Goal: Task Accomplishment & Management: Use online tool/utility

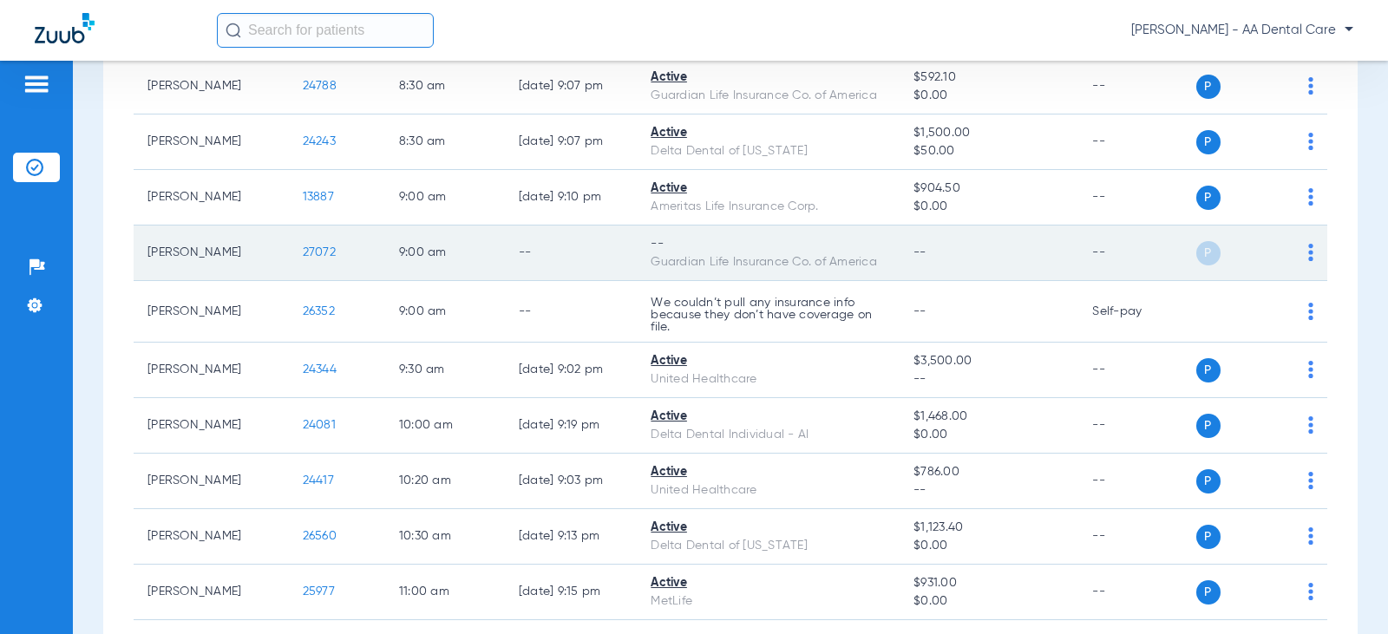
scroll to position [260, 0]
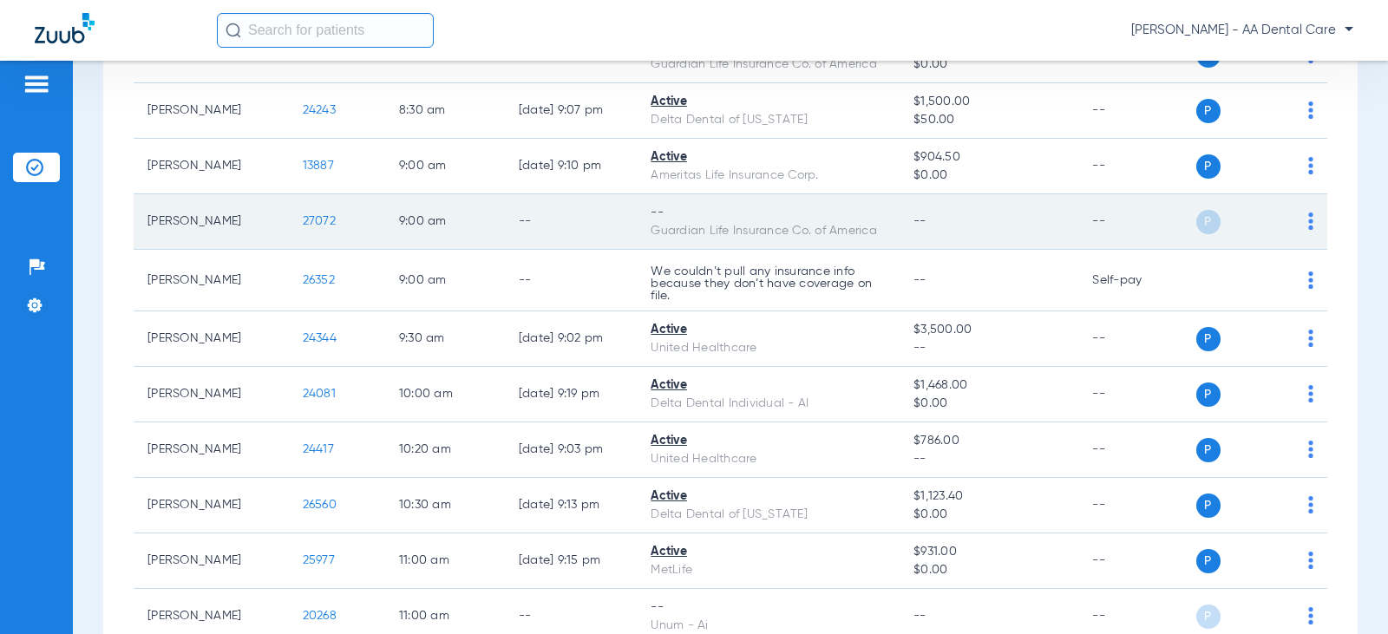
click at [1291, 222] on div "P S" at bounding box center [1256, 222] width 118 height 24
click at [1309, 223] on img at bounding box center [1311, 221] width 5 height 17
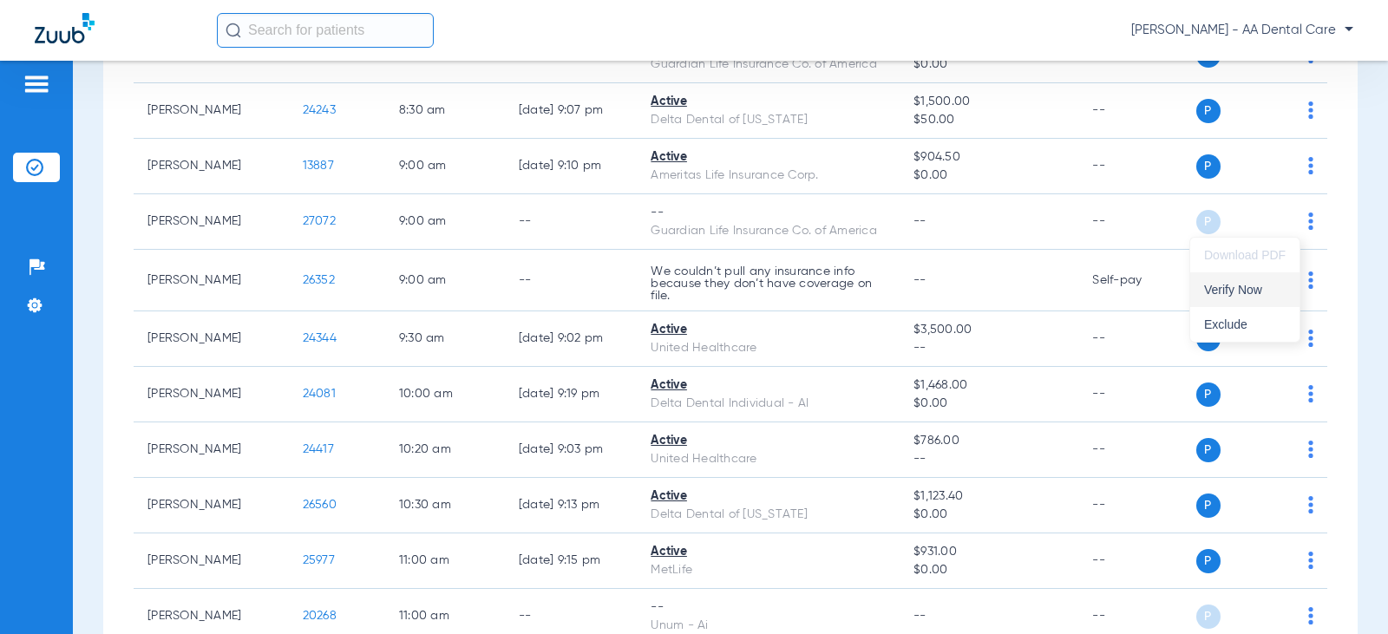
click at [1230, 297] on button "Verify Now" at bounding box center [1245, 289] width 109 height 35
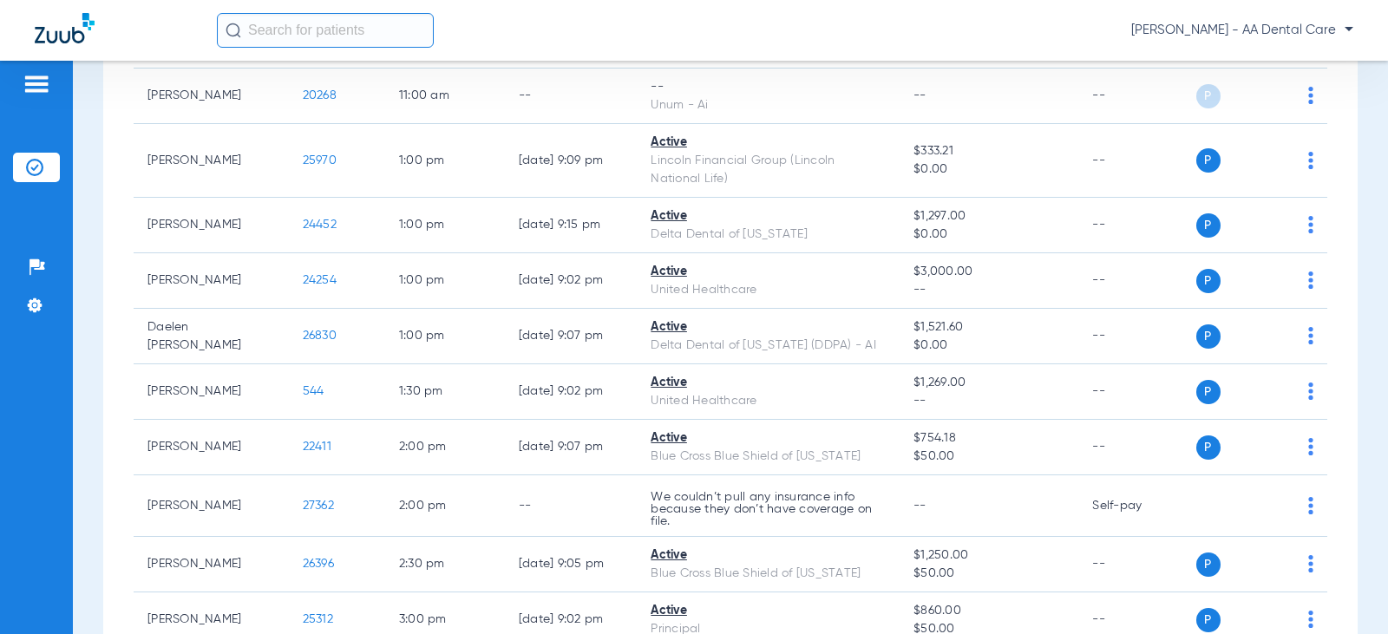
scroll to position [868, 0]
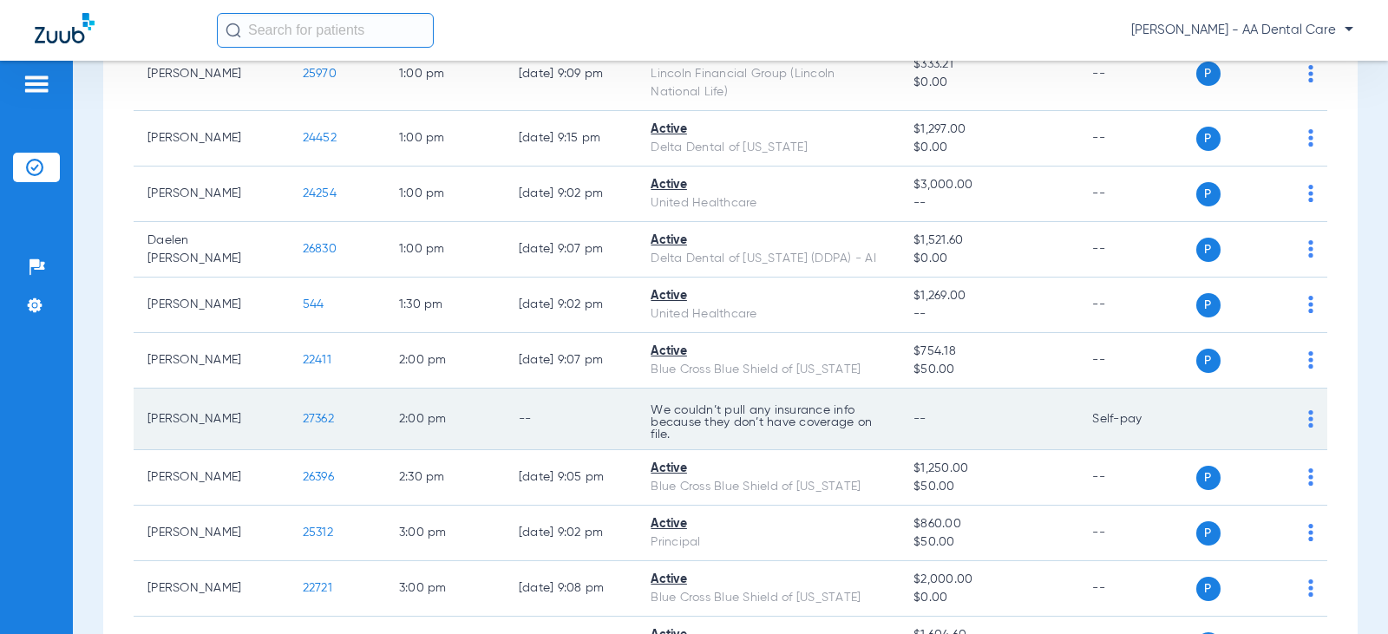
click at [1305, 417] on td "P S" at bounding box center [1263, 420] width 132 height 62
click at [1301, 421] on td "P S" at bounding box center [1263, 420] width 132 height 62
click at [1295, 421] on div "P S" at bounding box center [1256, 419] width 118 height 24
click at [1309, 421] on img at bounding box center [1311, 418] width 5 height 17
click at [1296, 421] on div at bounding box center [694, 317] width 1388 height 634
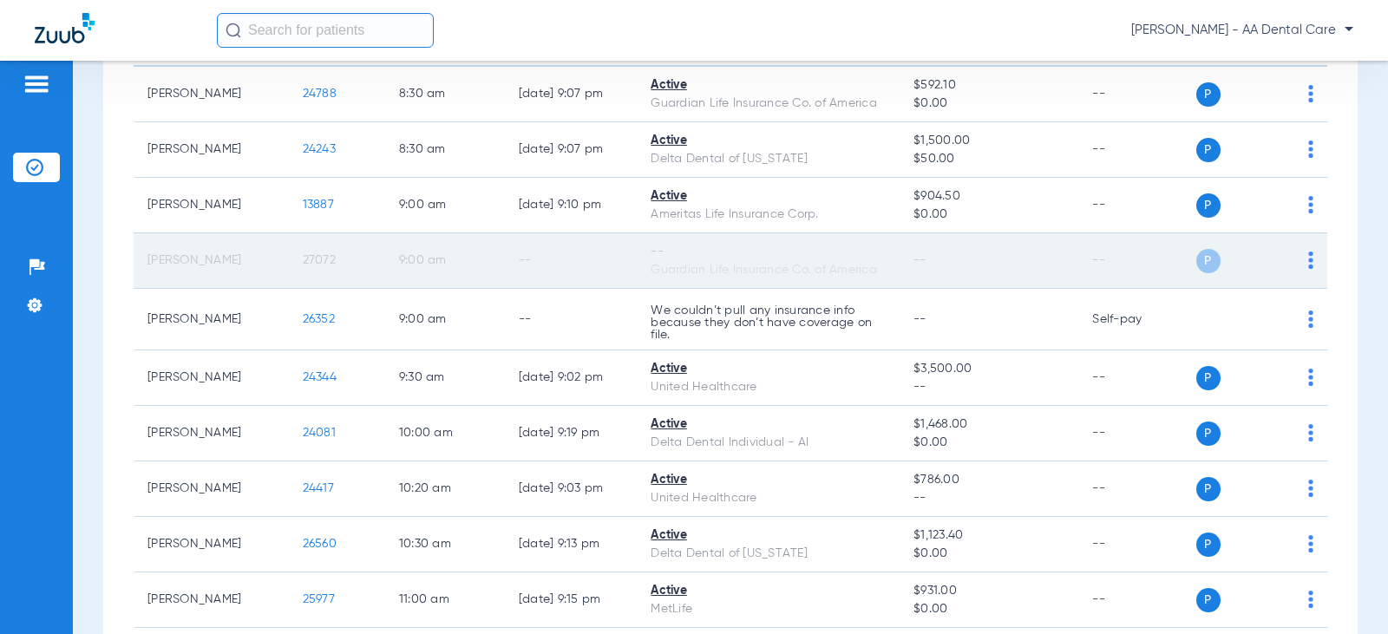
scroll to position [0, 0]
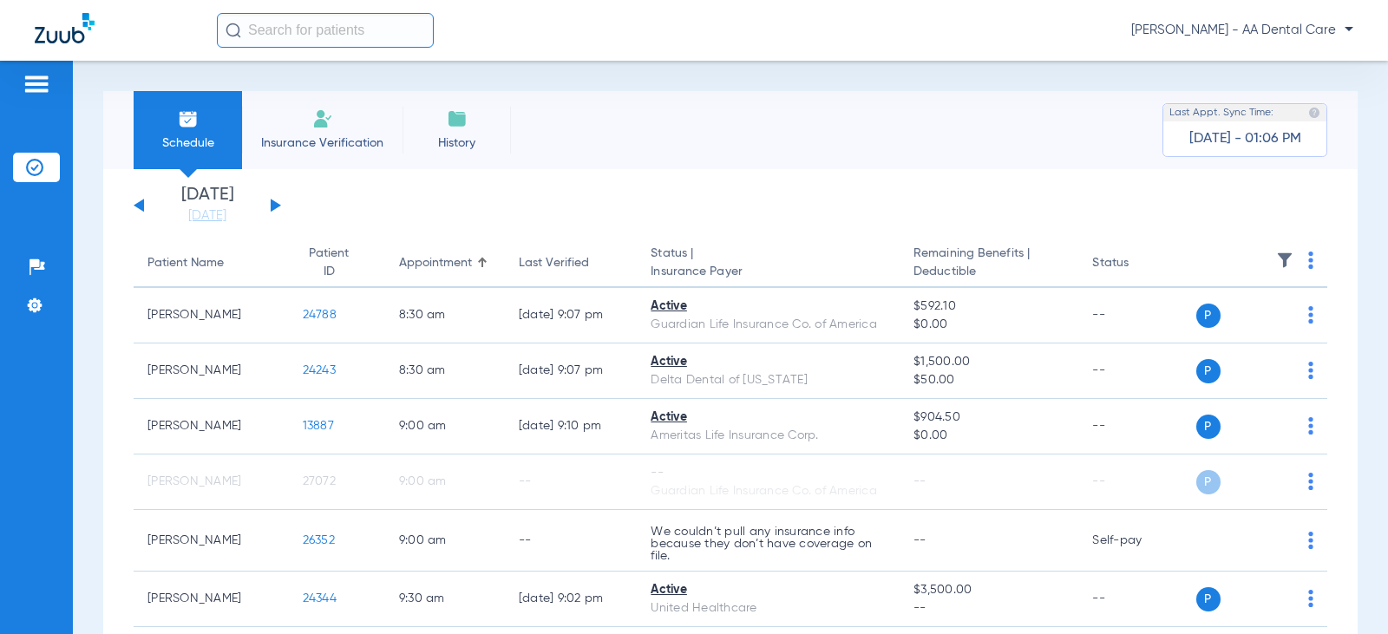
click at [316, 126] on img at bounding box center [322, 118] width 21 height 21
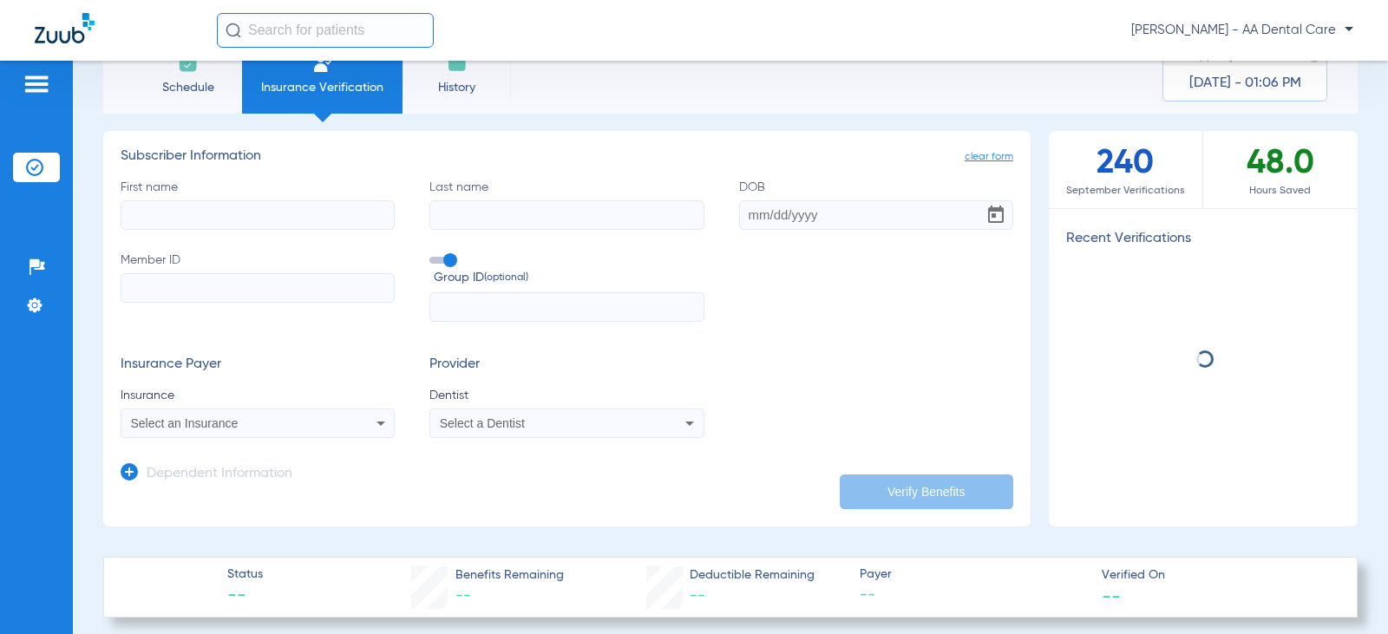
scroll to position [87, 0]
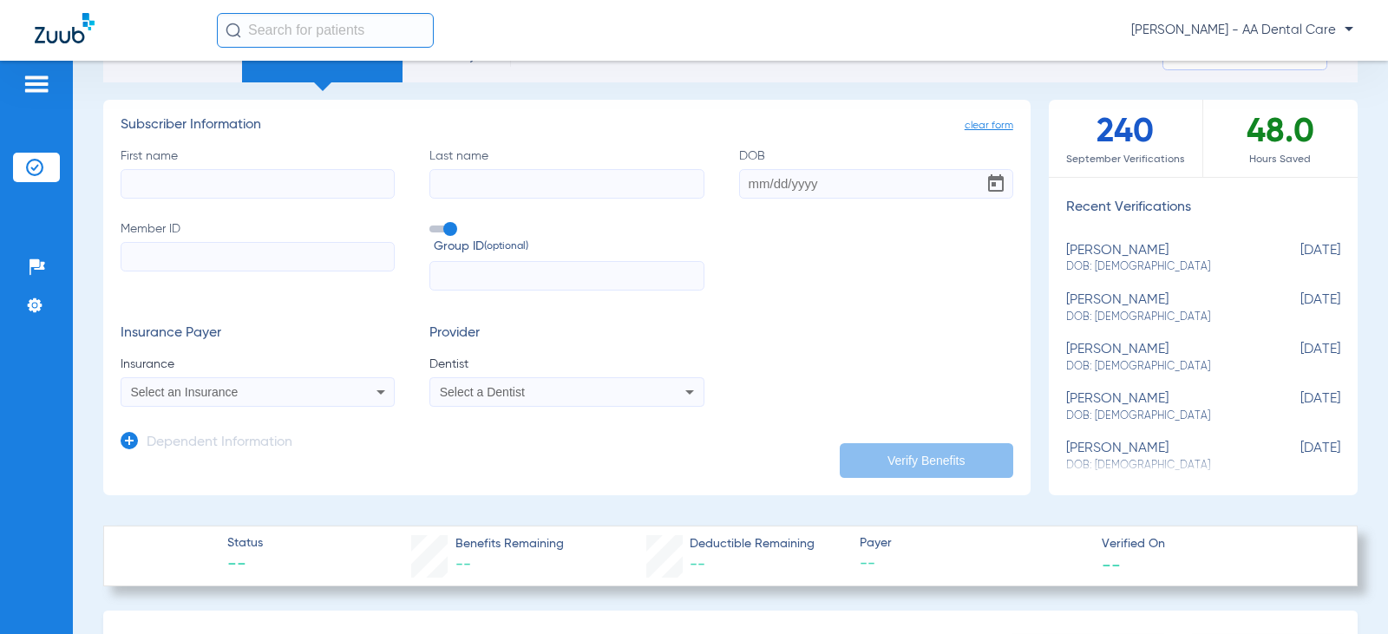
click at [364, 192] on input "First name" at bounding box center [258, 184] width 274 height 30
type input "mckayla"
type input "[PERSON_NAME]"
click at [750, 177] on input "DOB" at bounding box center [876, 184] width 274 height 30
type input "[DATE]"
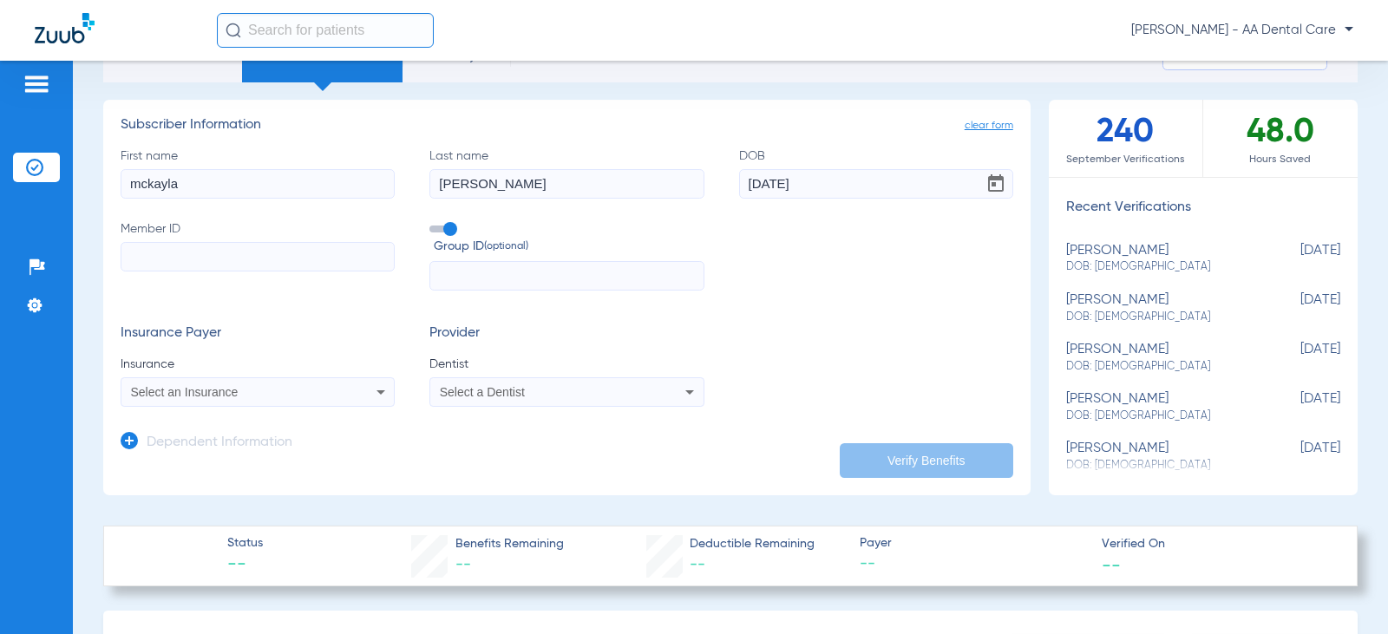
paste input "U3866484606"
type input "U3866484606"
click at [374, 390] on icon at bounding box center [381, 392] width 21 height 21
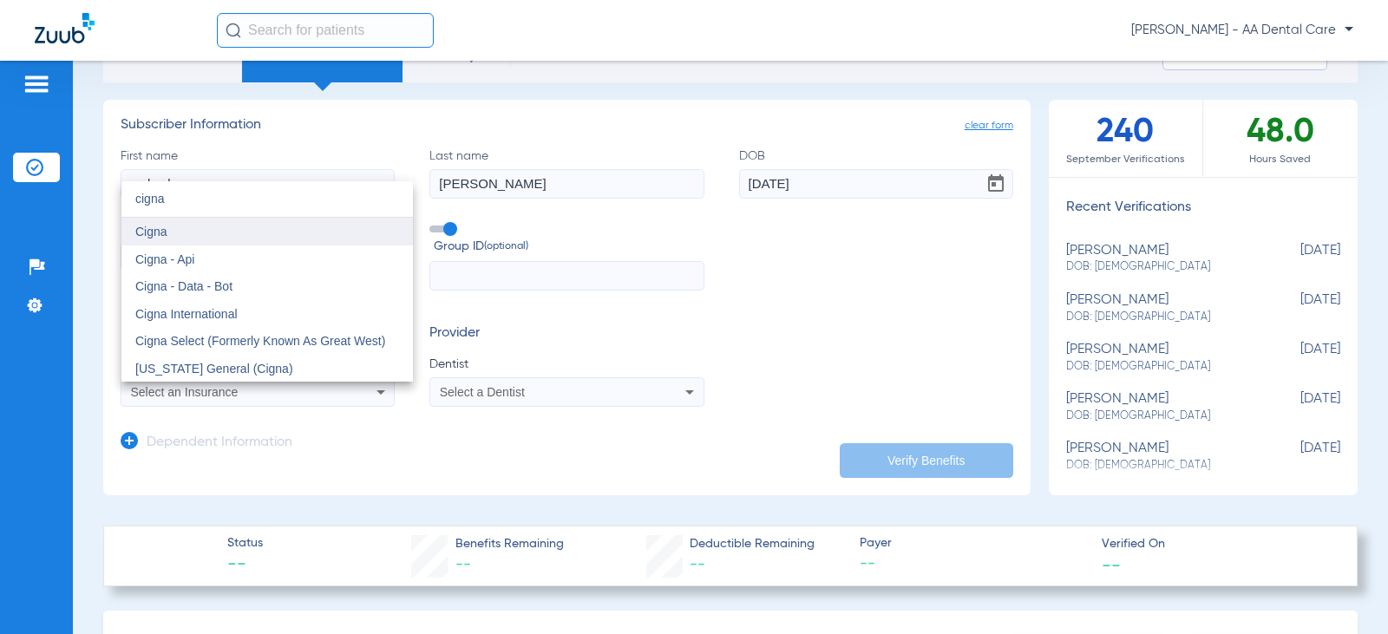
type input "cigna"
click at [170, 226] on mat-option "Cigna" at bounding box center [267, 232] width 292 height 28
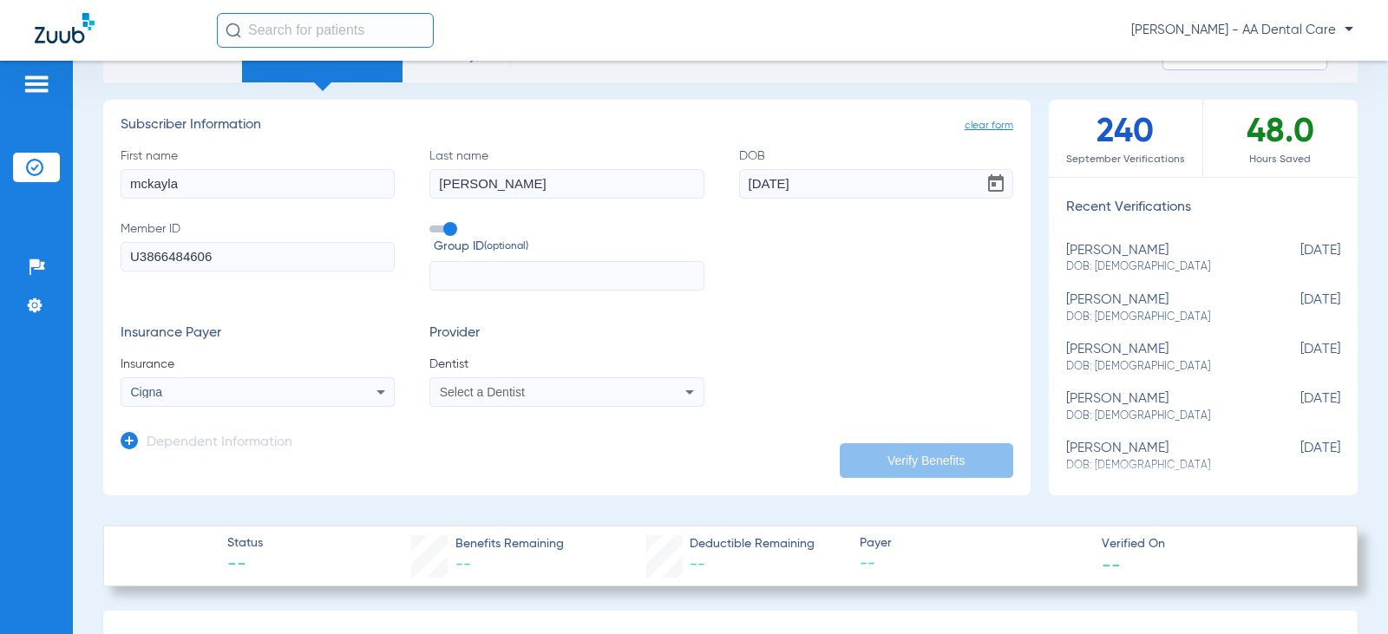
click at [475, 387] on span "Select a Dentist" at bounding box center [482, 392] width 85 height 14
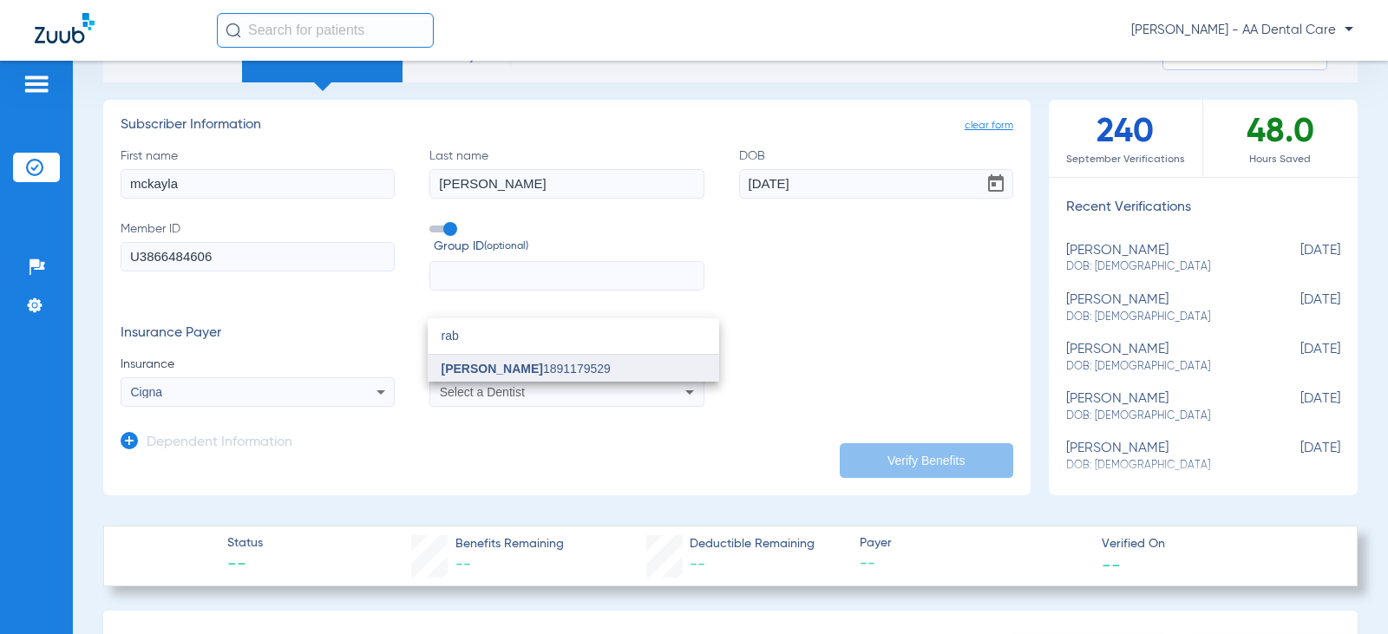
type input "rab"
click at [472, 366] on span "[PERSON_NAME]" at bounding box center [493, 369] width 102 height 14
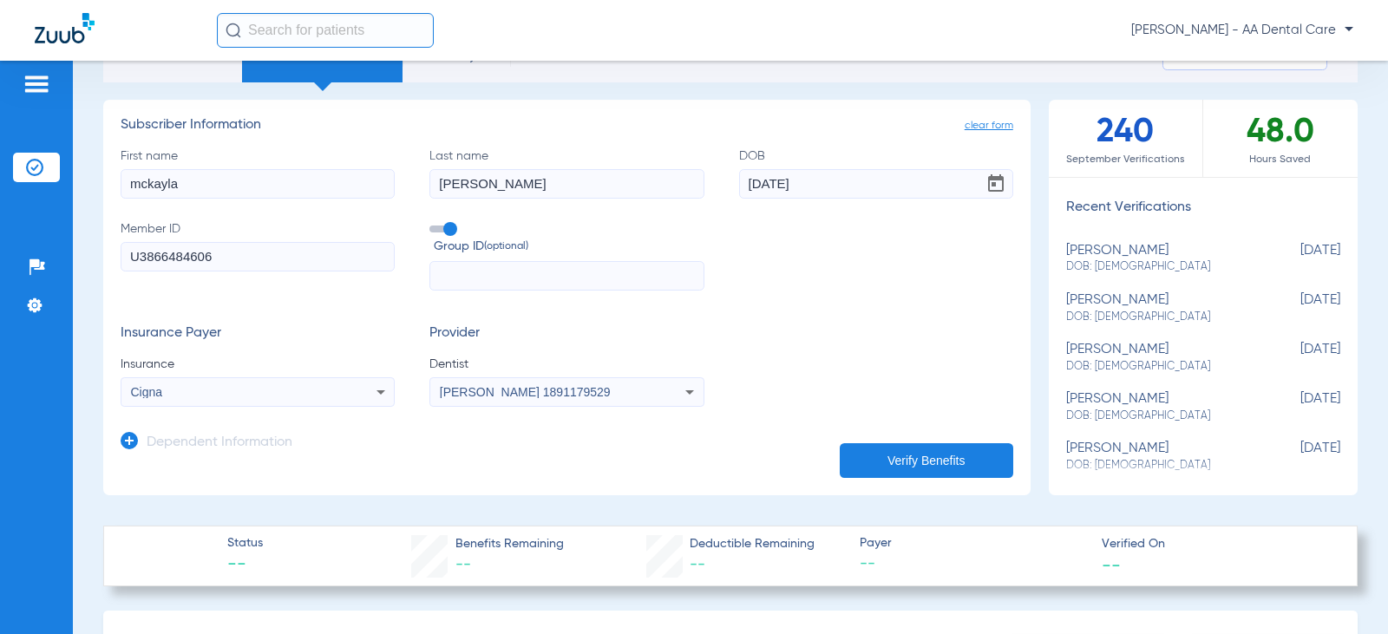
click at [952, 459] on button "Verify Benefits" at bounding box center [927, 460] width 174 height 35
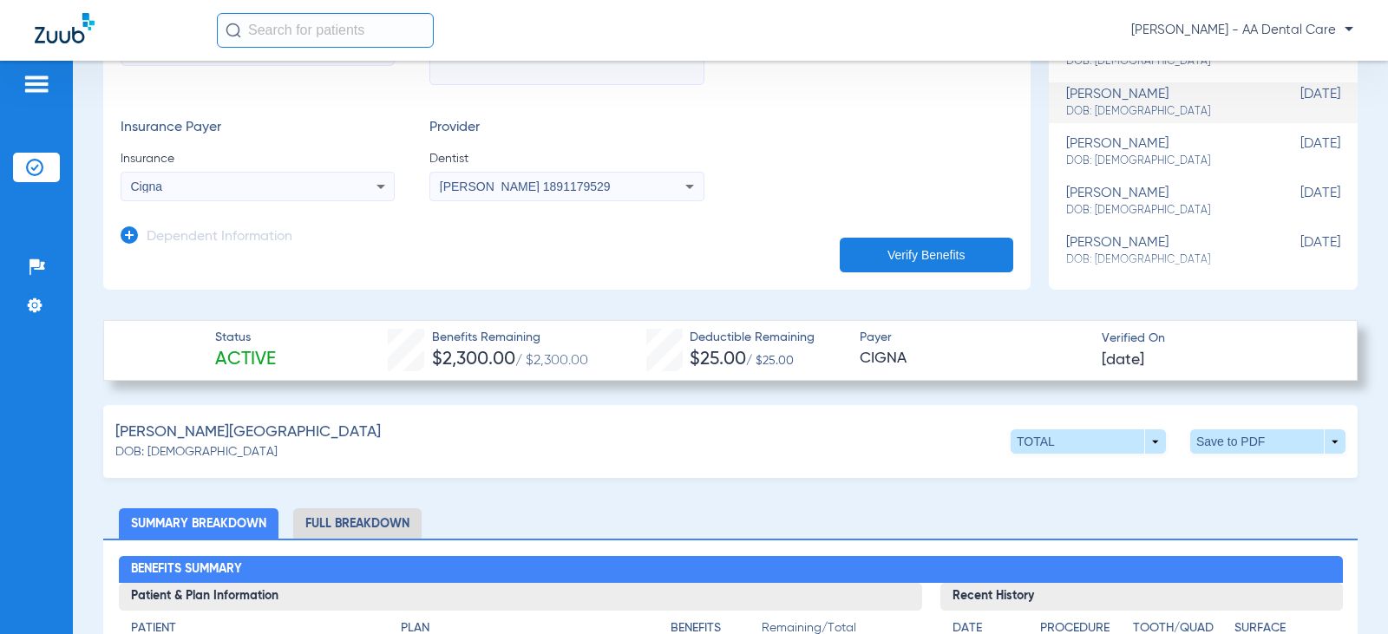
scroll to position [0, 0]
